Goal: Unclear: Browse casually

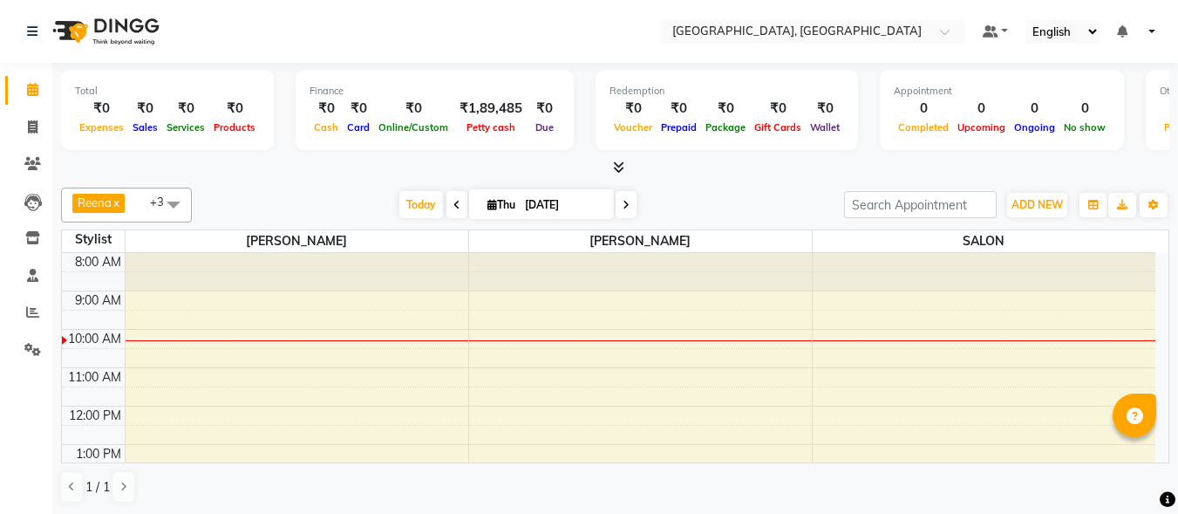
click at [619, 167] on icon at bounding box center [618, 166] width 11 height 13
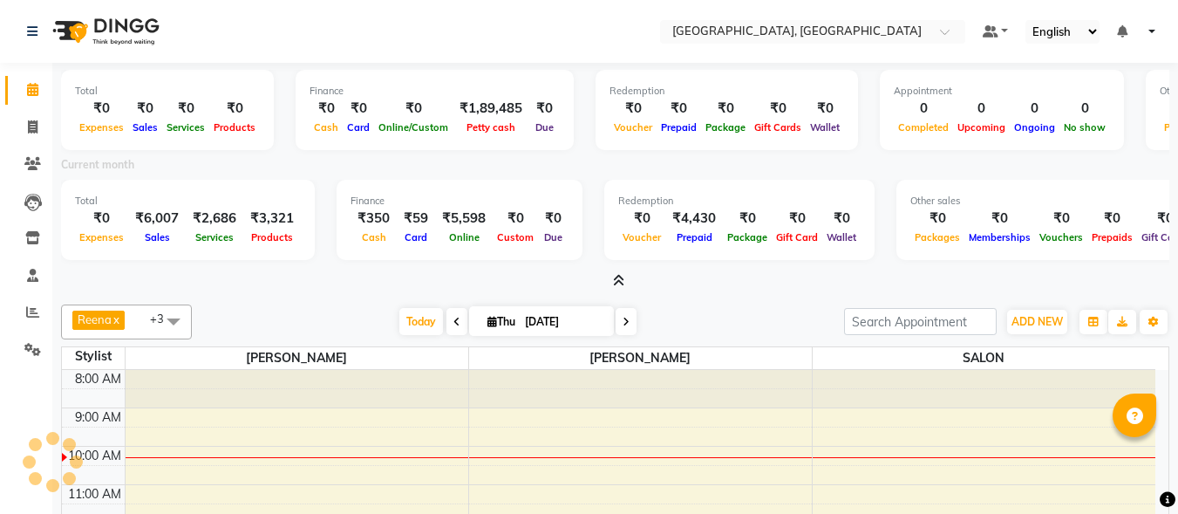
click at [621, 281] on icon at bounding box center [618, 280] width 11 height 13
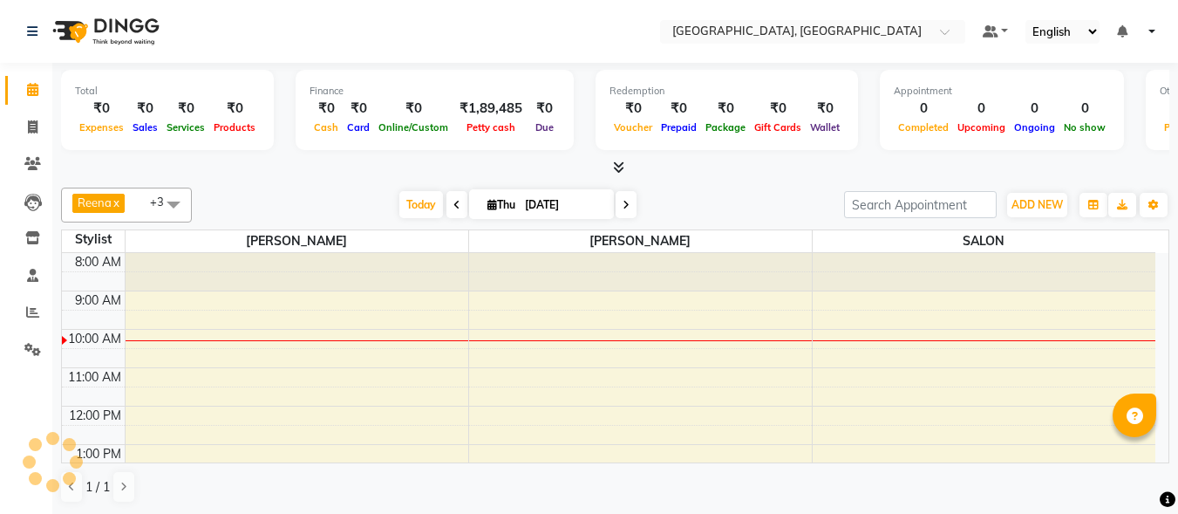
click at [617, 168] on icon at bounding box center [618, 166] width 11 height 13
